Goal: Task Accomplishment & Management: Manage account settings

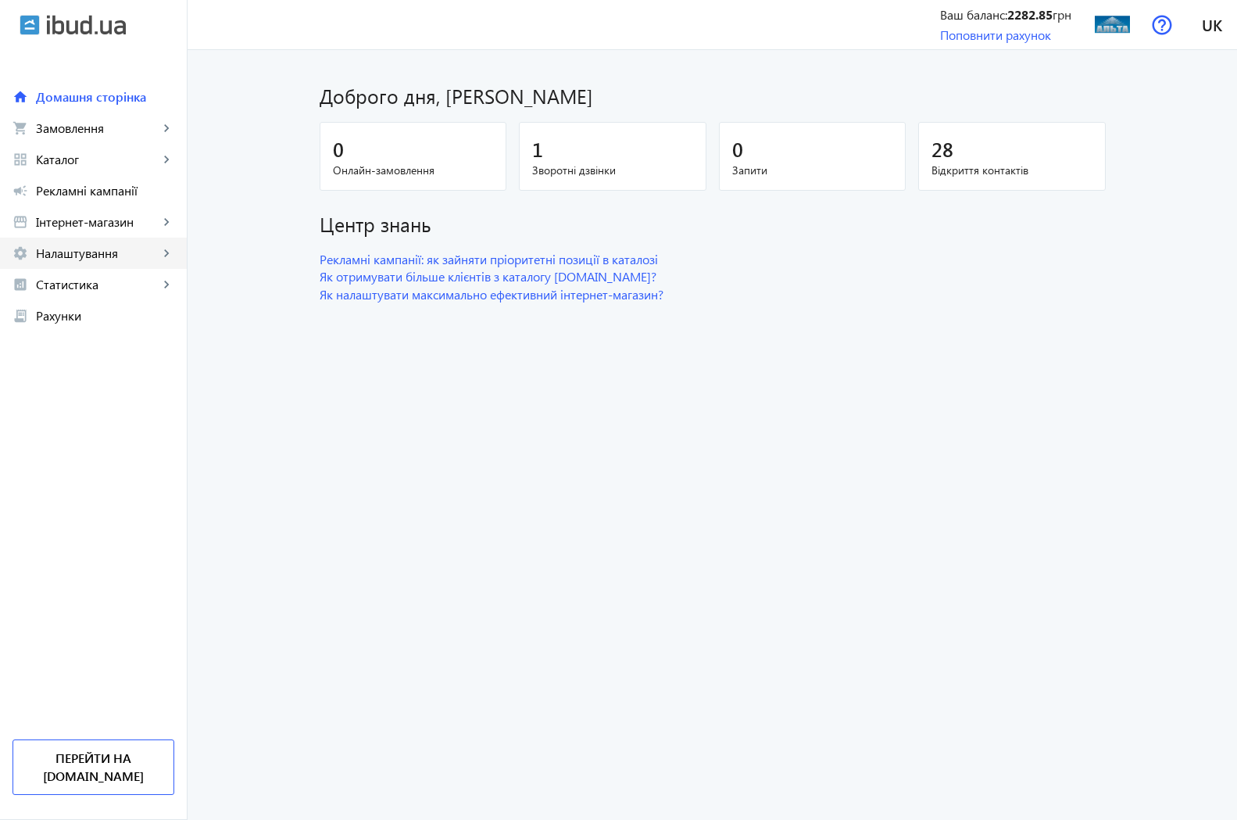
click at [90, 252] on span "Налаштування" at bounding box center [97, 253] width 123 height 16
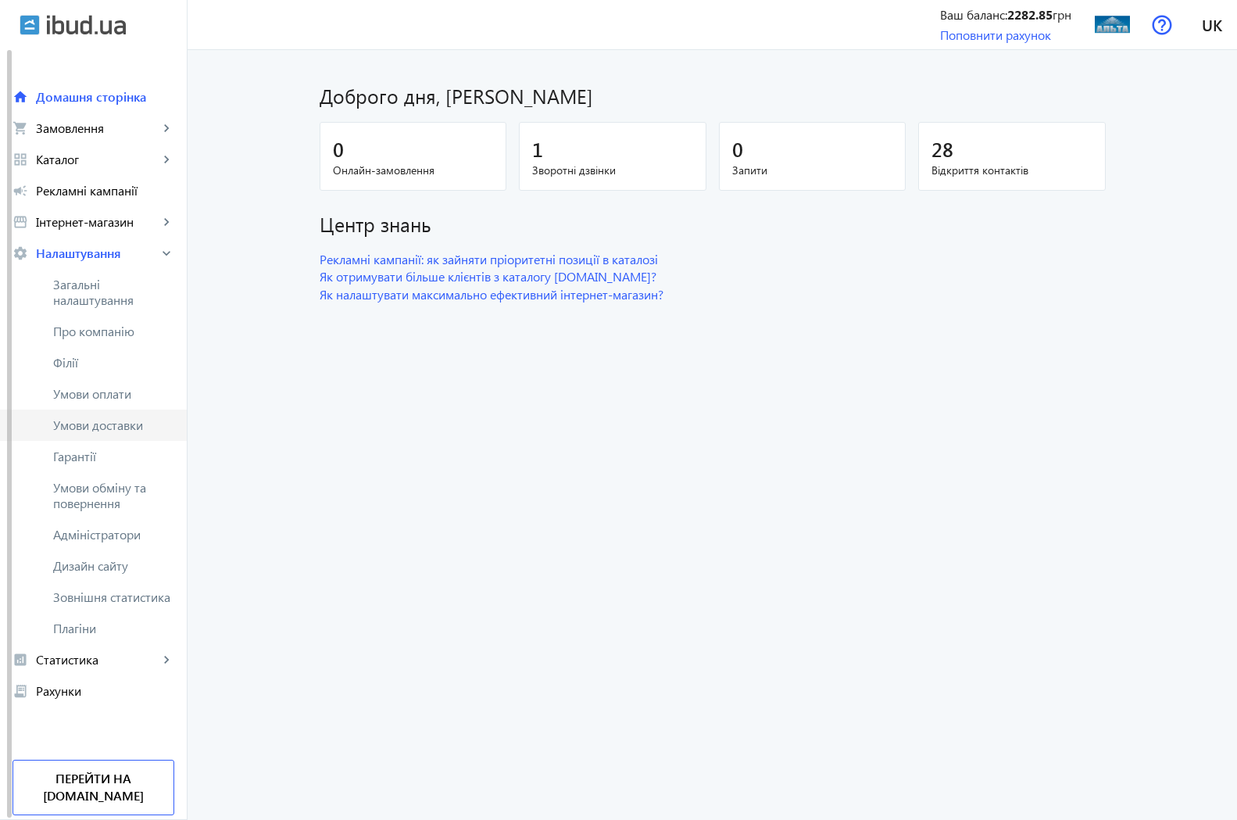
click at [108, 429] on span "Умови доставки" at bounding box center [113, 425] width 121 height 16
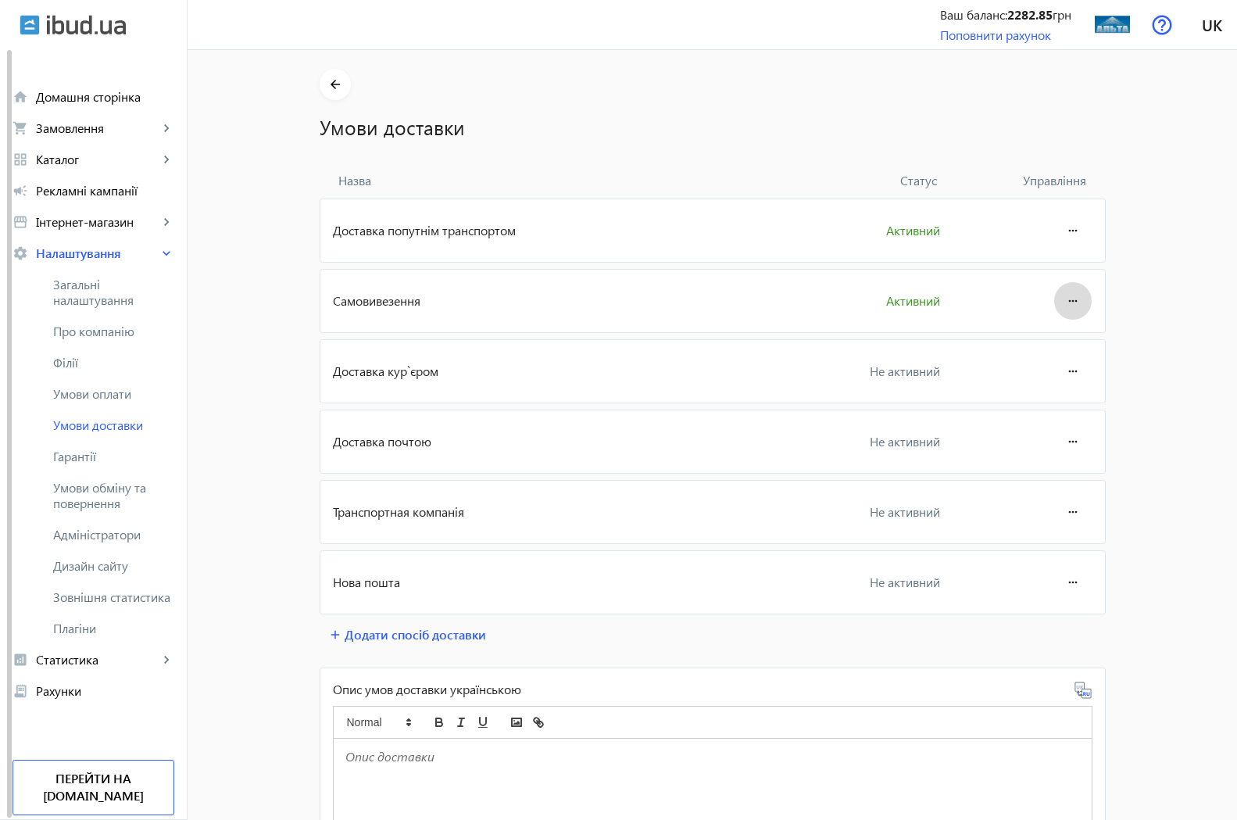
click at [1065, 298] on mat-icon "more_horiz" at bounding box center [1073, 301] width 19 height 38
click at [1052, 353] on button "Редагувати" at bounding box center [1042, 345] width 88 height 38
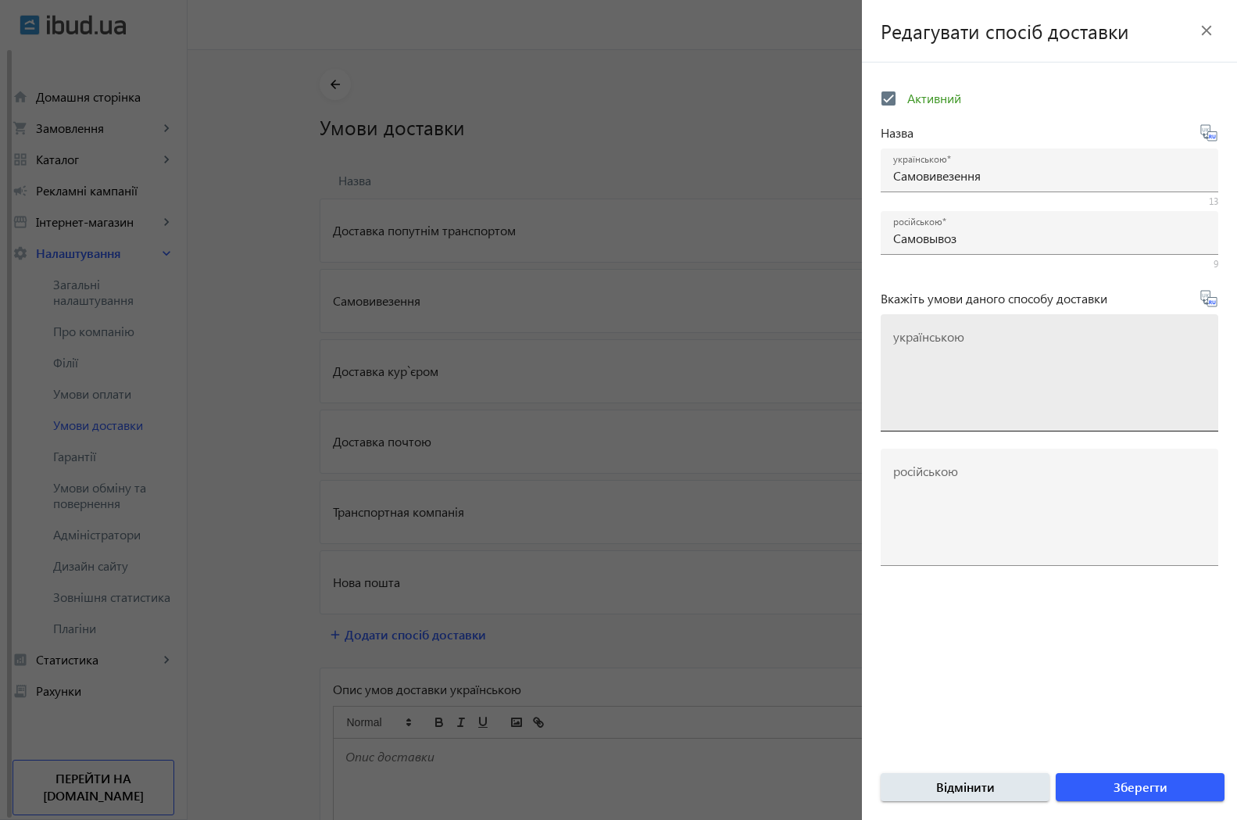
click at [934, 332] on mat-label "українською" at bounding box center [928, 336] width 71 height 16
click at [934, 333] on textarea "українською" at bounding box center [1049, 379] width 313 height 92
paste textarea "Заберіть своє замовлення без очікування — прямо з нашого виробництва та складу …"
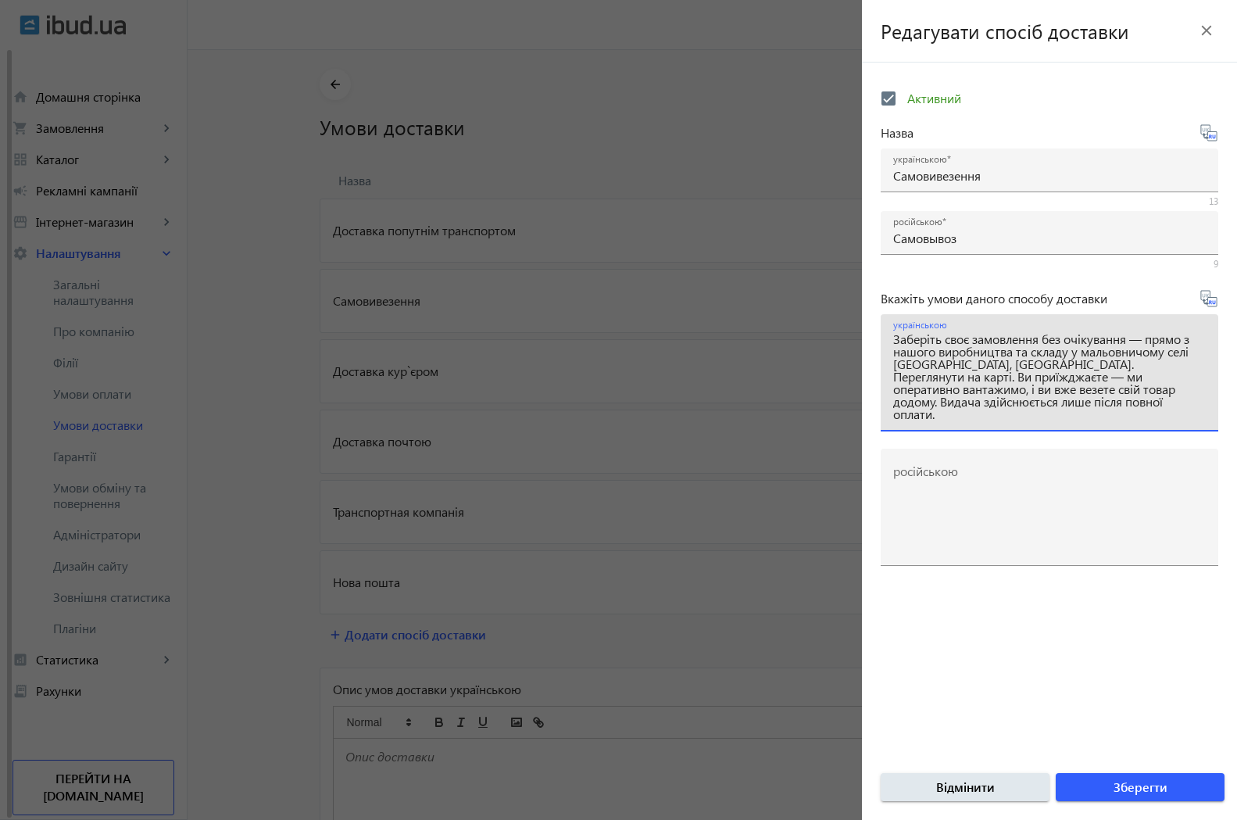
click at [1164, 367] on textarea "Заберіть своє замовлення без очікування — прямо з нашого виробництва та складу …" at bounding box center [1049, 379] width 313 height 92
drag, startPoint x: 1130, startPoint y: 363, endPoint x: 935, endPoint y: 378, distance: 196.0
click at [939, 378] on textarea "Заберіть своє замовлення без очікування — прямо з нашого виробництва та складу …" at bounding box center [1049, 379] width 313 height 92
type textarea "Заберіть своє замовлення без очікування — прямо з нашого виробництва та складу …"
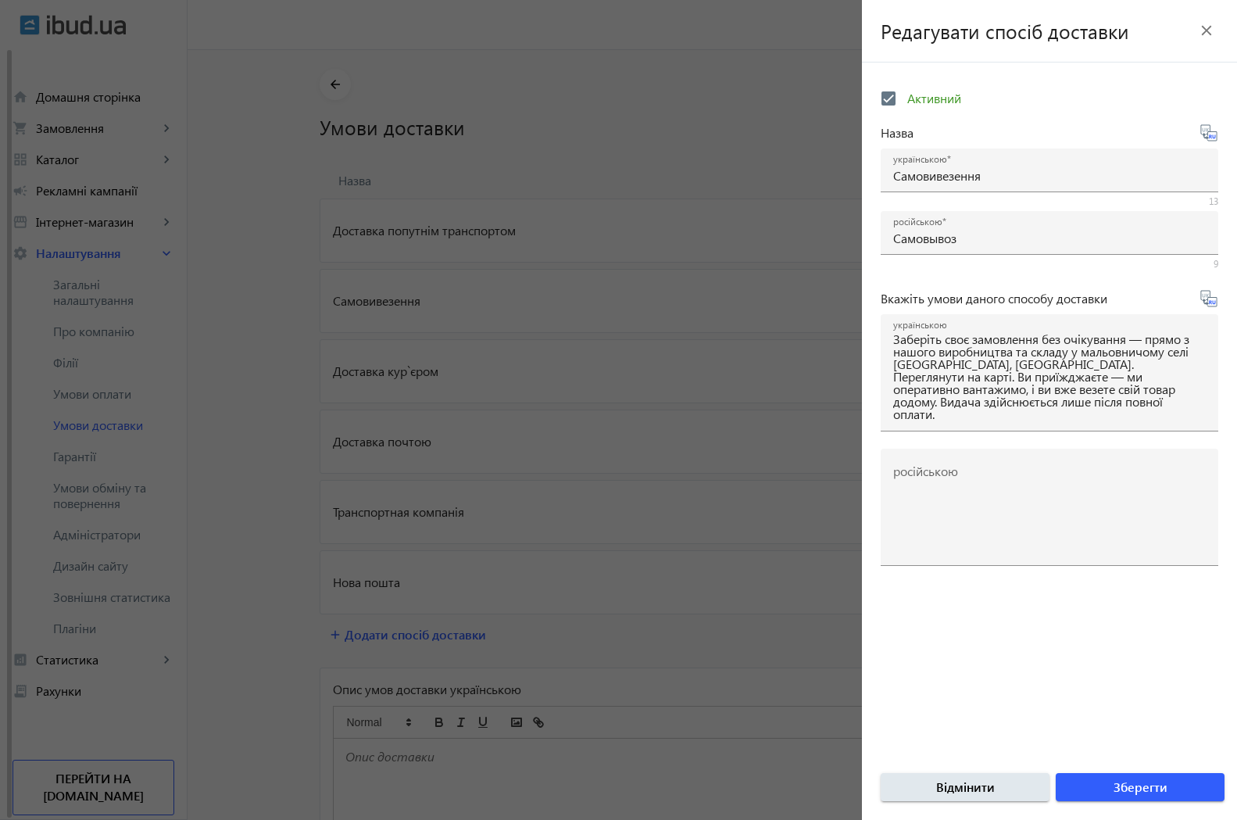
click at [1230, 476] on form "Активний Назва українською Самовивезення 13 російською Самовывоз 9 Вкажіть умов…" at bounding box center [1049, 450] width 375 height 739
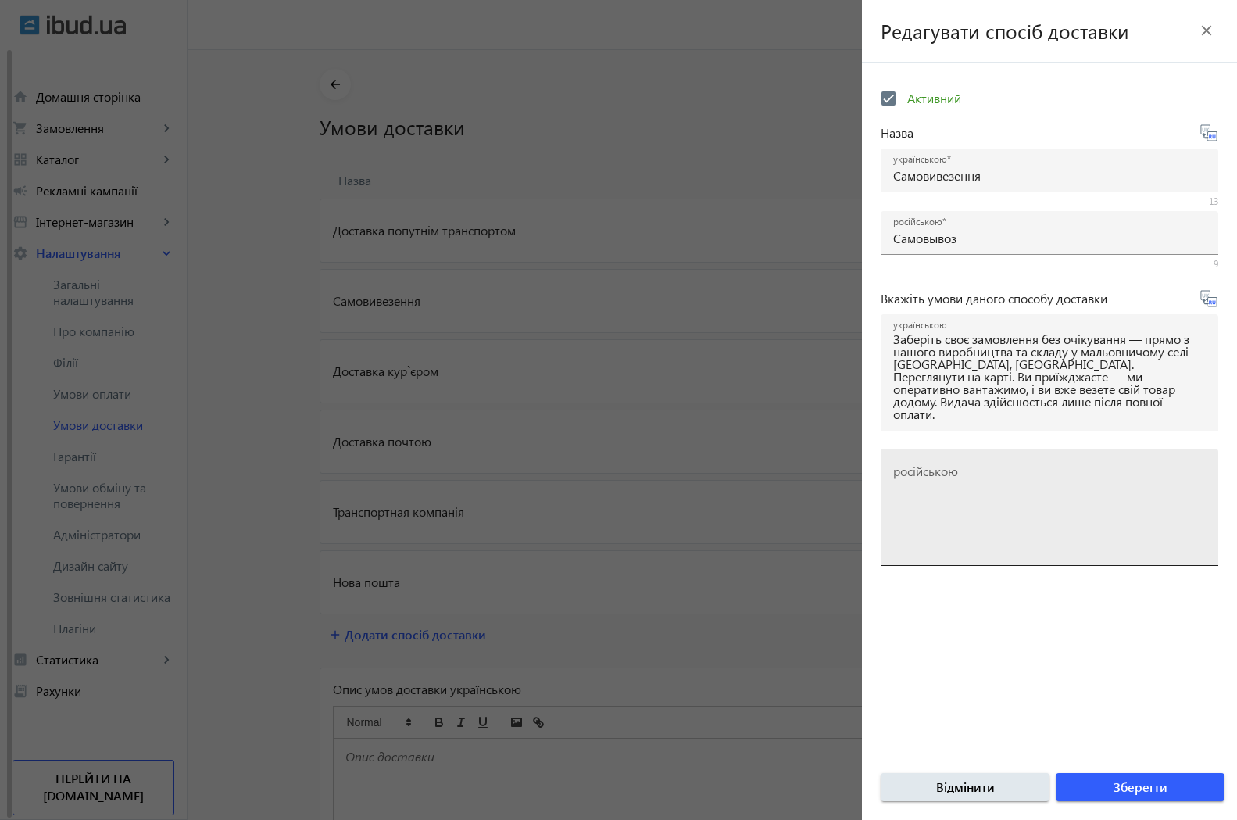
click at [920, 477] on mat-label "російською" at bounding box center [925, 471] width 65 height 16
click at [920, 477] on textarea "російською" at bounding box center [1049, 513] width 313 height 92
paste textarea "🚚 Самовывоз Заберите свой заказ прямо с нашего производства в с. [GEOGRAPHIC_DA…"
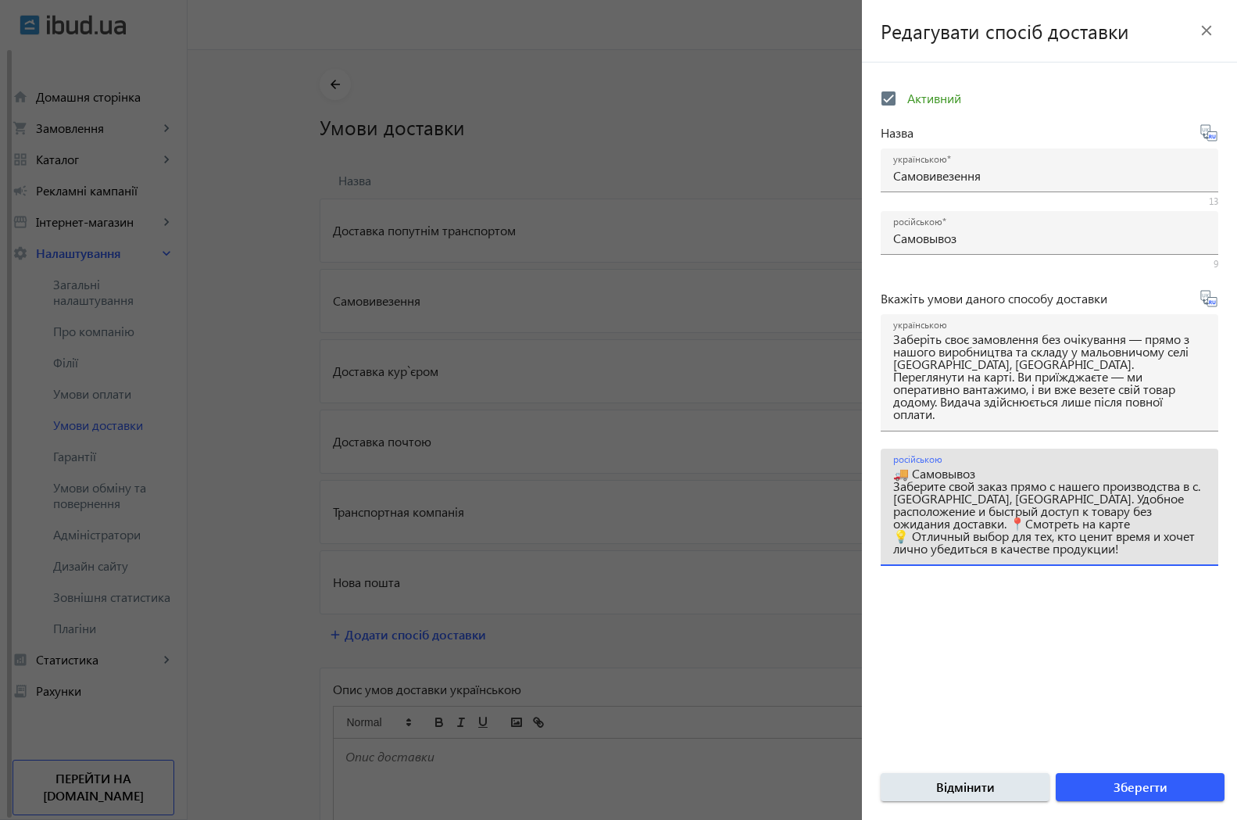
type textarea "🚚 Самовывоз Заберите свой заказ прямо с нашего производства в с. [GEOGRAPHIC_DA…"
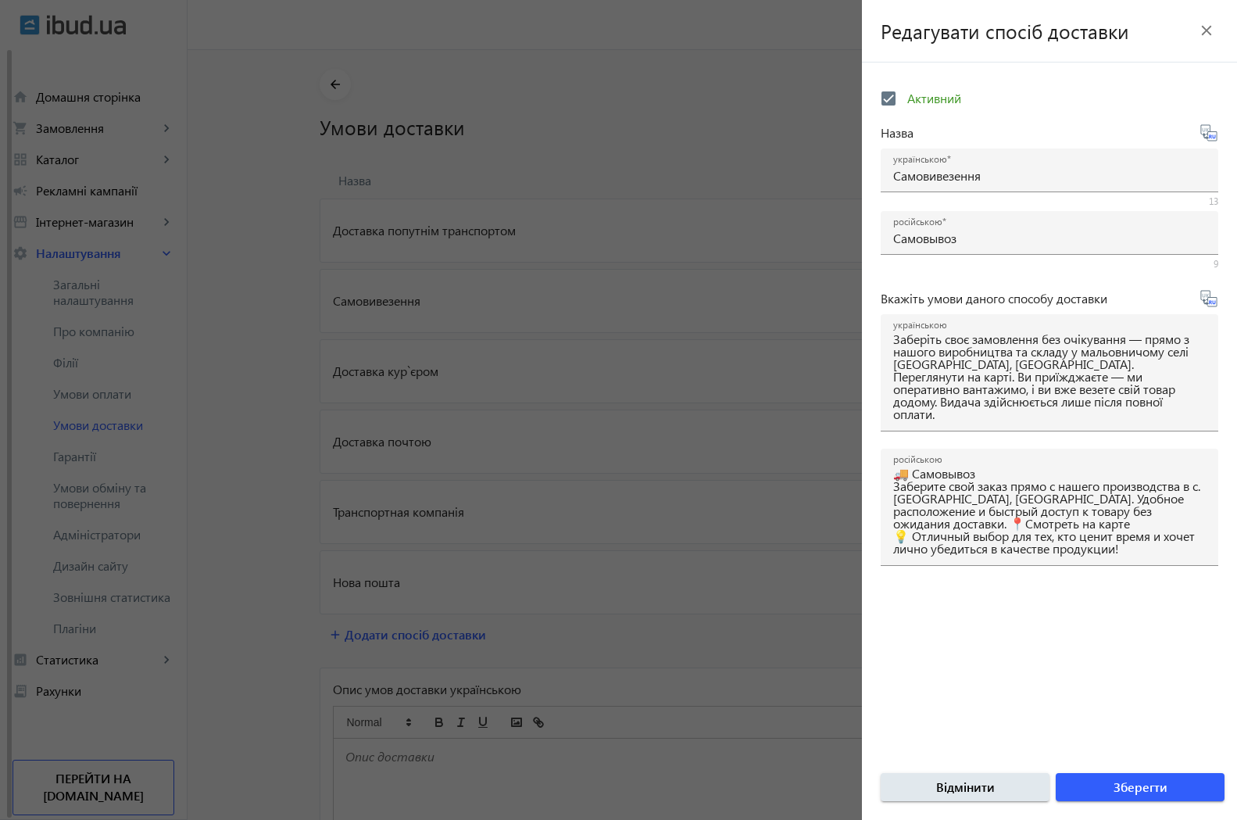
click at [1036, 650] on form "Активний Назва українською Самовивезення 13 російською Самовывоз 9 Вкажіть умов…" at bounding box center [1049, 450] width 375 height 739
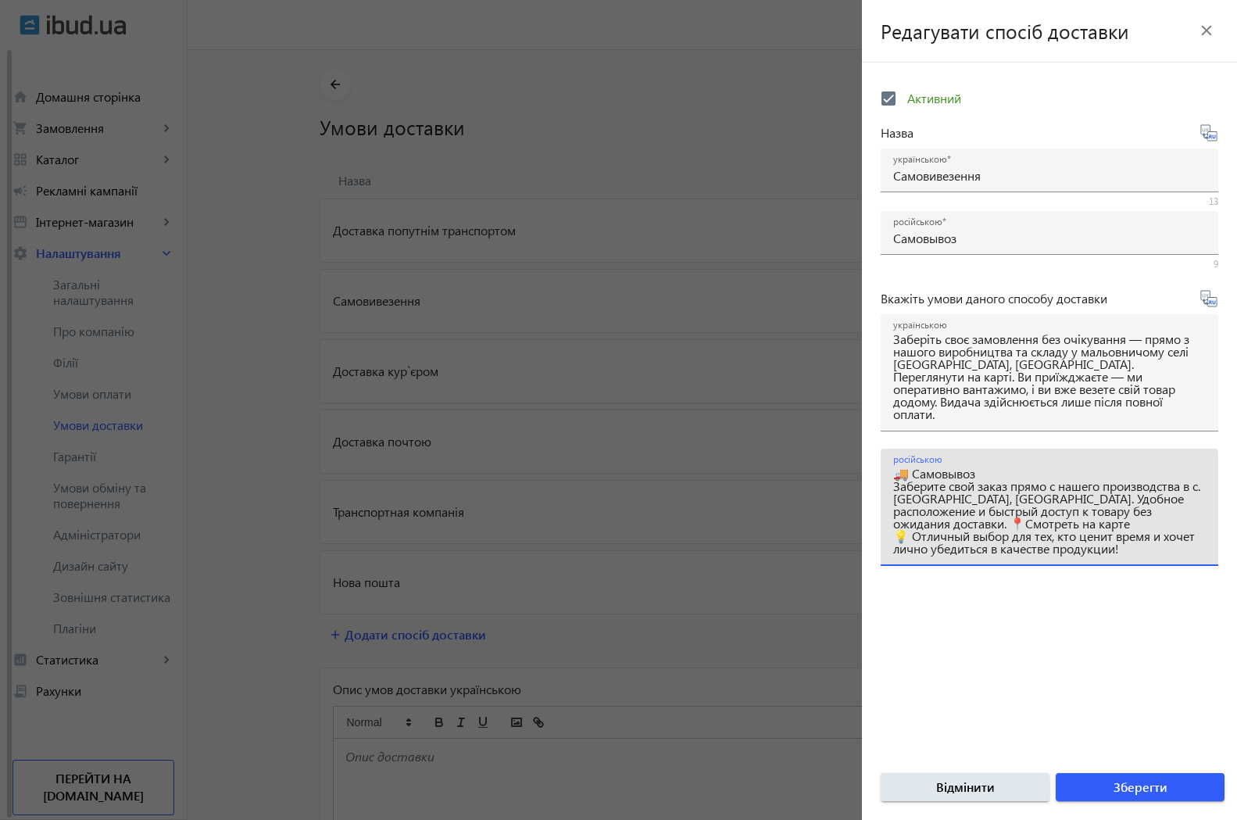
click at [1066, 500] on textarea "🚚 Самовывоз Заберите свой заказ прямо с нашего производства в с. [GEOGRAPHIC_DA…" at bounding box center [1049, 513] width 313 height 92
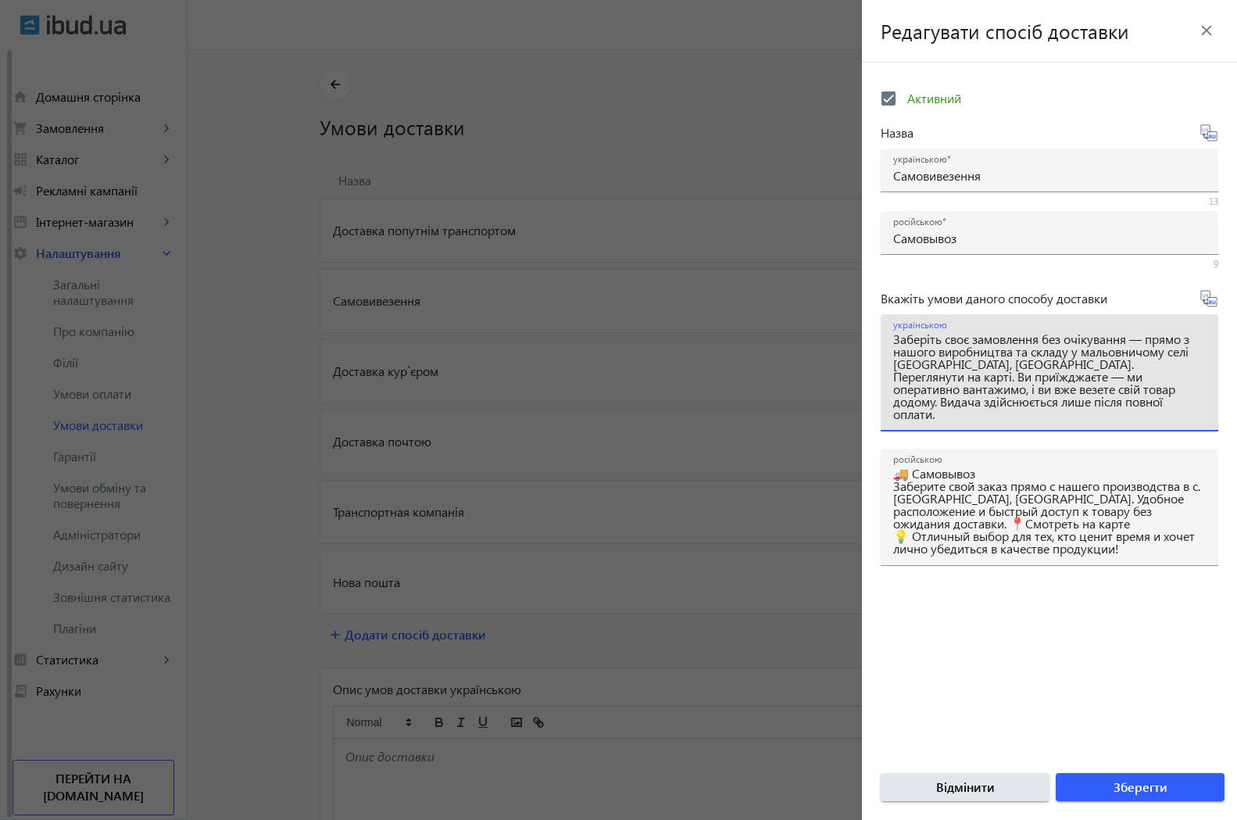
click at [1221, 456] on form "Активний Назва українською Самовивезення 13 російською Самовывоз 9 Вкажіть умов…" at bounding box center [1049, 450] width 375 height 739
drag, startPoint x: 1131, startPoint y: 363, endPoint x: 941, endPoint y: 378, distance: 190.5
click at [941, 378] on textarea "Заберіть своє замовлення без очікування — прямо з нашого виробництва та складу …" at bounding box center [1049, 379] width 313 height 92
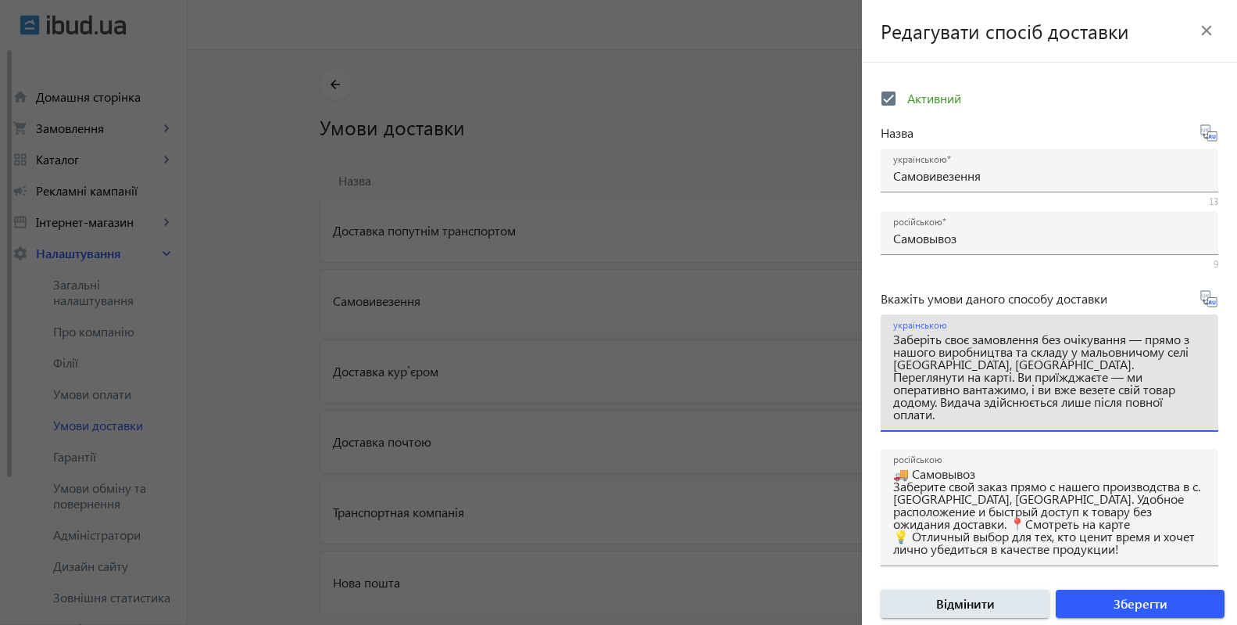
paste textarea "[URL][DOMAIN_NAME]"
type textarea "Заберіть своє замовлення без очікування — прямо з нашого виробництва та складу …"
click at [1194, 445] on div "Вкажіть умови даного способу доставки українською Заберіть своє замовлення без …" at bounding box center [1050, 434] width 338 height 291
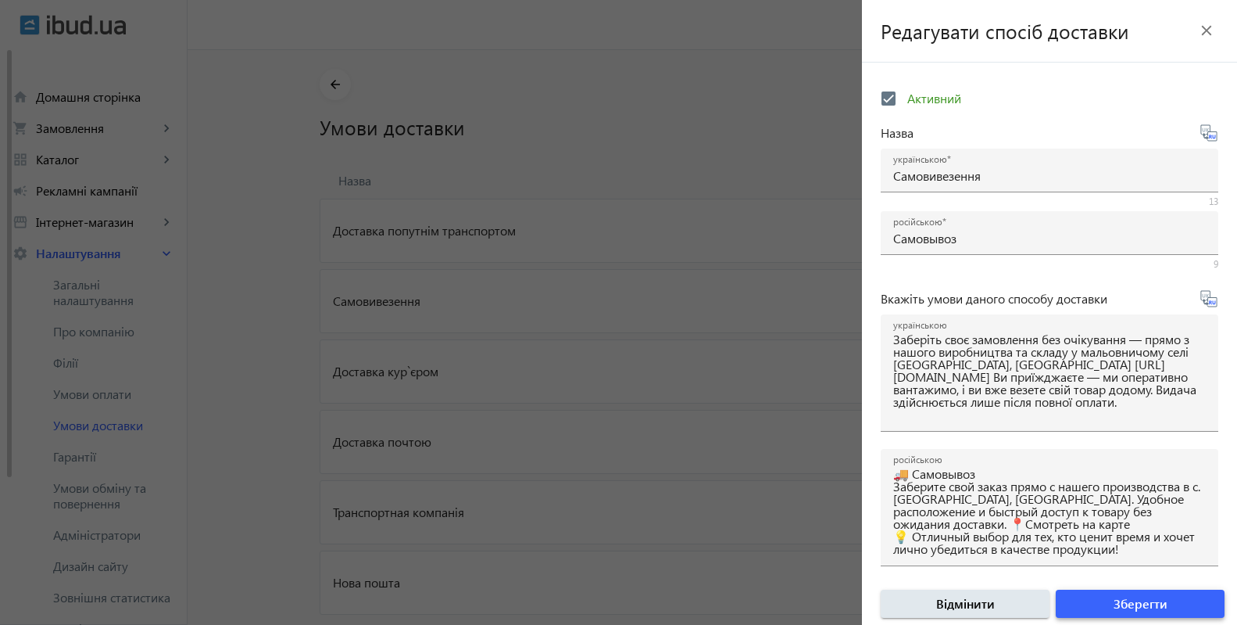
click at [1128, 599] on span "Зберегти" at bounding box center [1141, 603] width 54 height 17
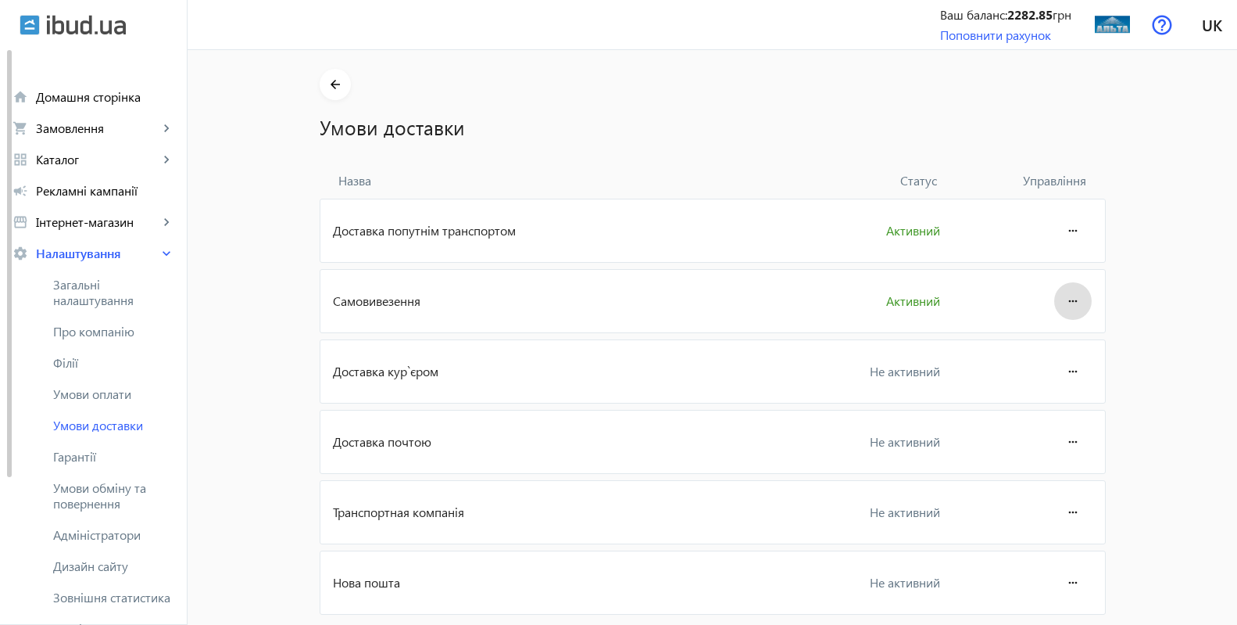
click at [1064, 301] on mat-icon "more_horiz" at bounding box center [1073, 301] width 19 height 38
click at [1054, 342] on span "Редагувати" at bounding box center [1042, 344] width 63 height 13
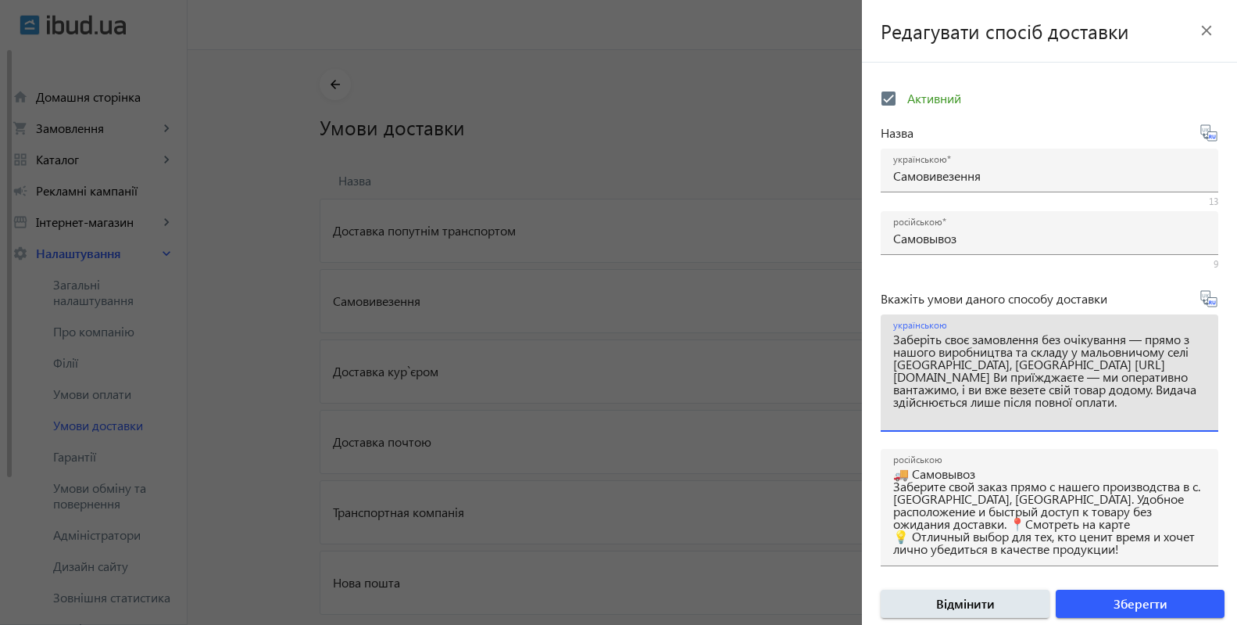
drag, startPoint x: 1150, startPoint y: 375, endPoint x: 888, endPoint y: 374, distance: 261.9
click at [893, 374] on textarea "Заберіть своє замовлення без очікування — прямо з нашого виробництва та складу …" at bounding box center [1049, 379] width 313 height 92
click at [1181, 421] on textarea "Заберіть своє замовлення без очікування — прямо з нашого виробництва та складу …" at bounding box center [1049, 379] width 313 height 92
type textarea "Заберіть своє замовлення без очікування — прямо з нашого виробництва та складу …"
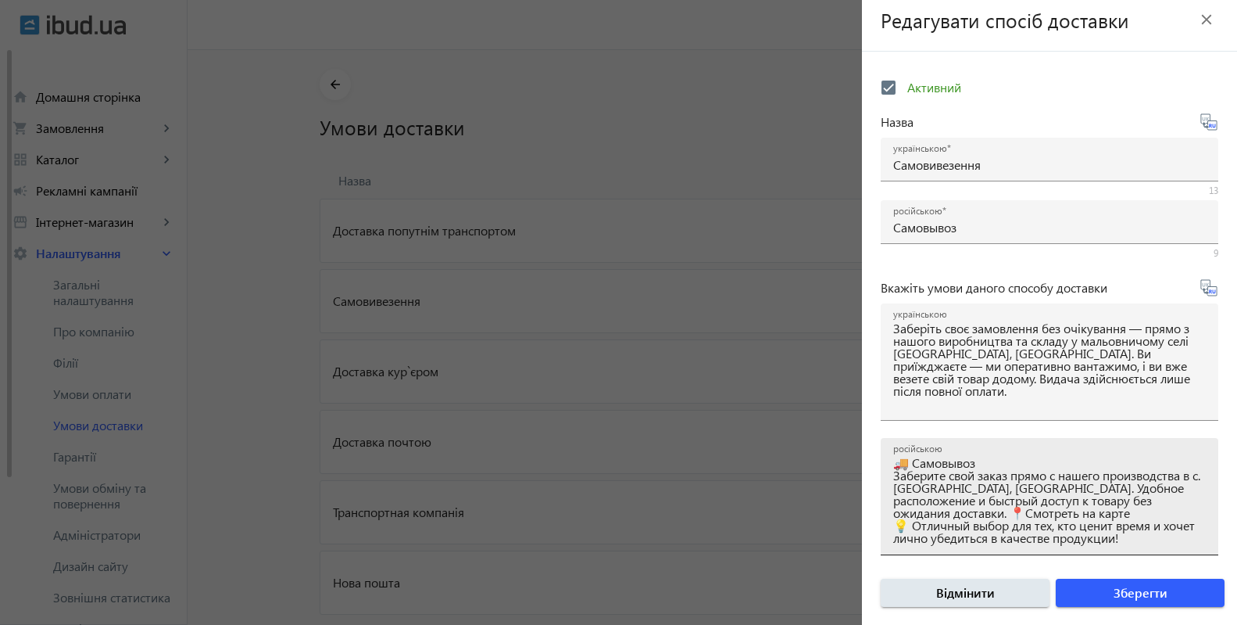
scroll to position [80, 0]
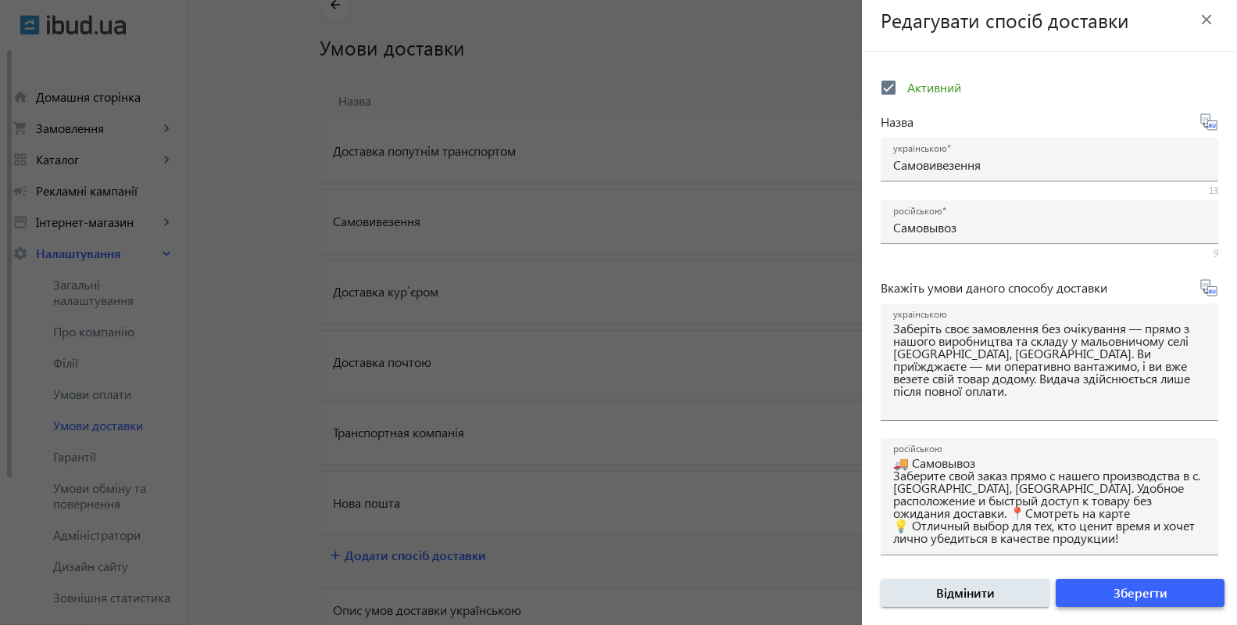
click at [1114, 589] on span "Зберегти" at bounding box center [1141, 592] width 54 height 17
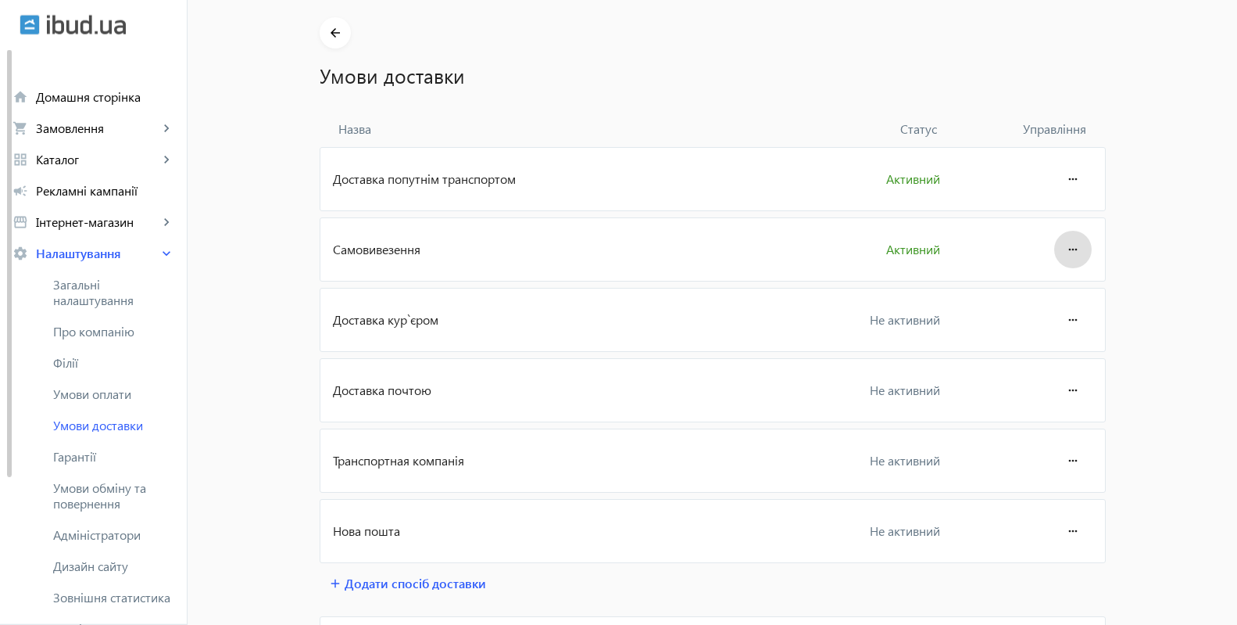
scroll to position [0, 0]
